Goal: Find specific page/section: Find specific page/section

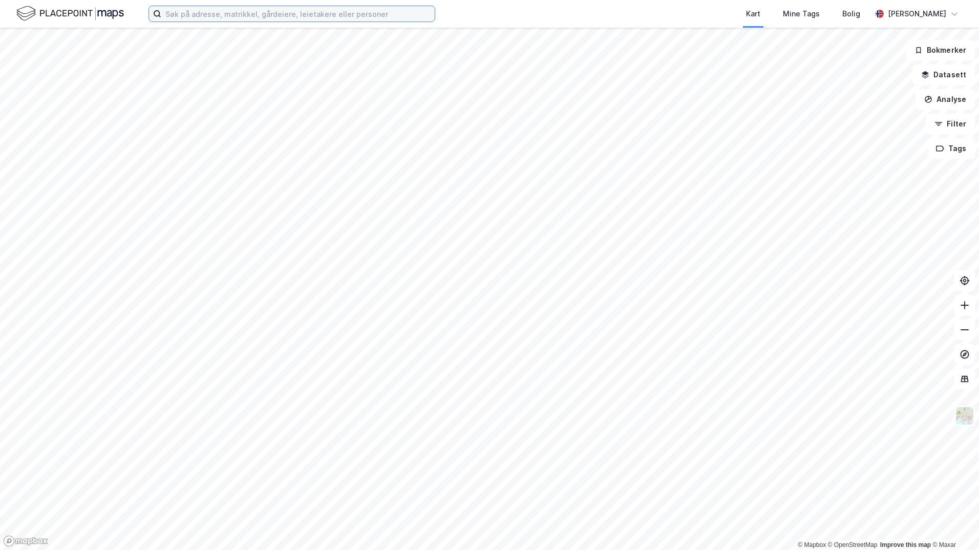
click at [220, 10] on input at bounding box center [297, 13] width 273 height 15
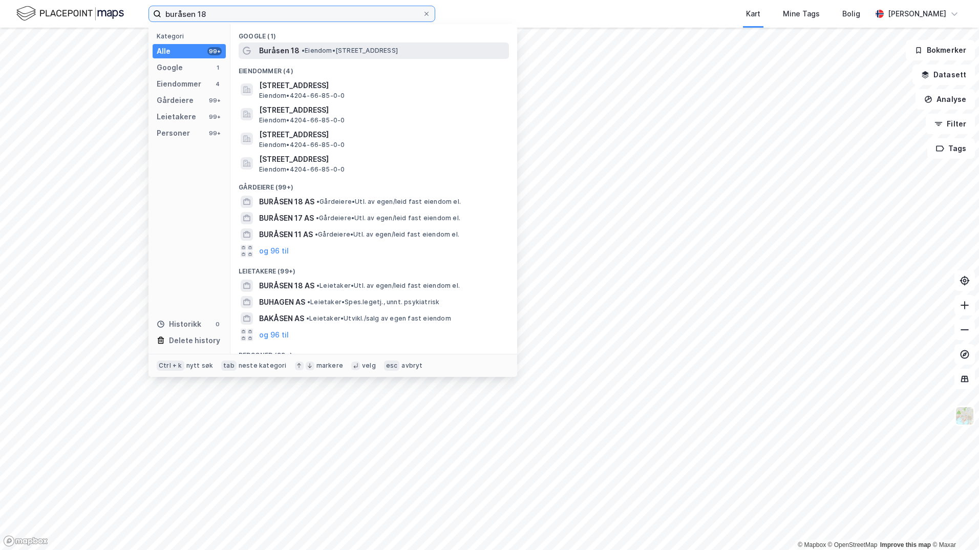
type input "buråsen 18"
click at [275, 49] on span "Buråsen 18" at bounding box center [279, 51] width 40 height 12
